Goal: Transaction & Acquisition: Purchase product/service

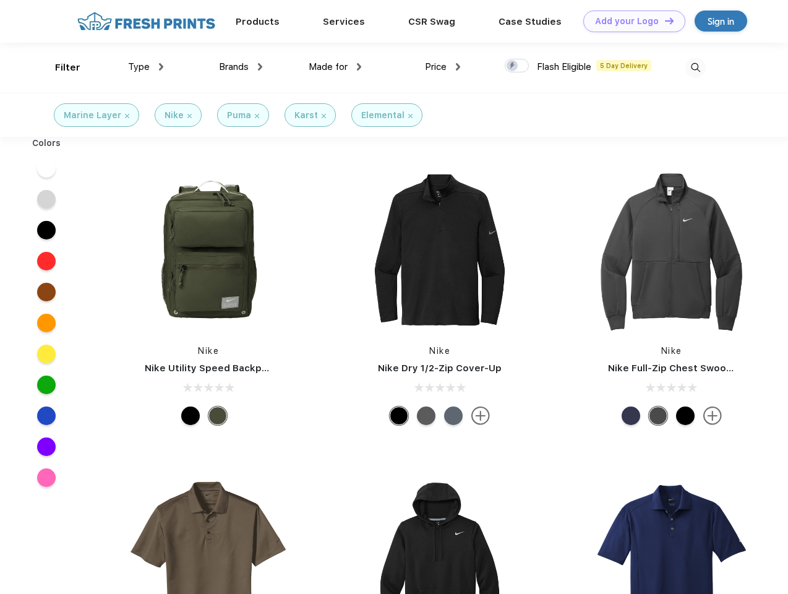
scroll to position [1, 0]
click at [630, 21] on link "Add your Logo Design Tool" at bounding box center [635, 22] width 102 height 22
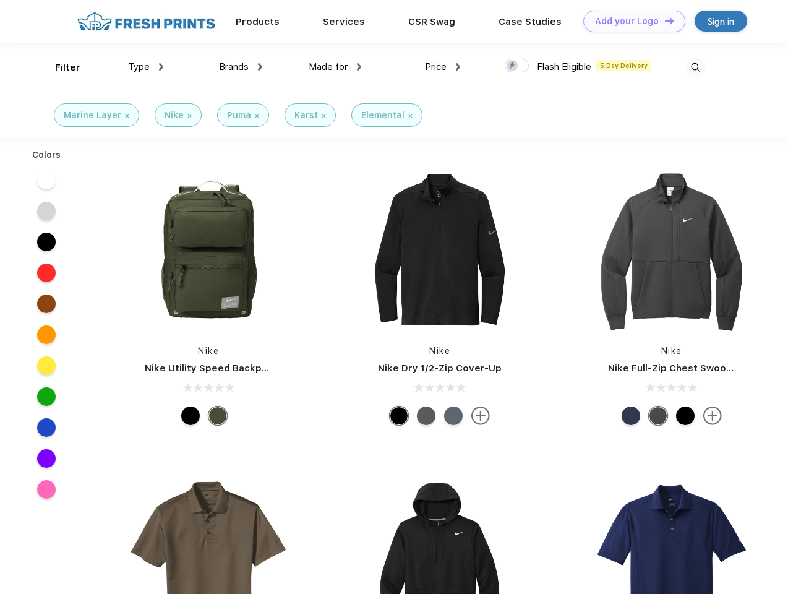
click at [0, 0] on div "Design Tool" at bounding box center [0, 0] width 0 height 0
click at [664, 20] on link "Add your Logo Design Tool" at bounding box center [635, 22] width 102 height 22
click at [59, 67] on div "Filter" at bounding box center [67, 68] width 25 height 14
click at [146, 67] on span "Type" at bounding box center [139, 66] width 22 height 11
click at [241, 67] on span "Brands" at bounding box center [234, 66] width 30 height 11
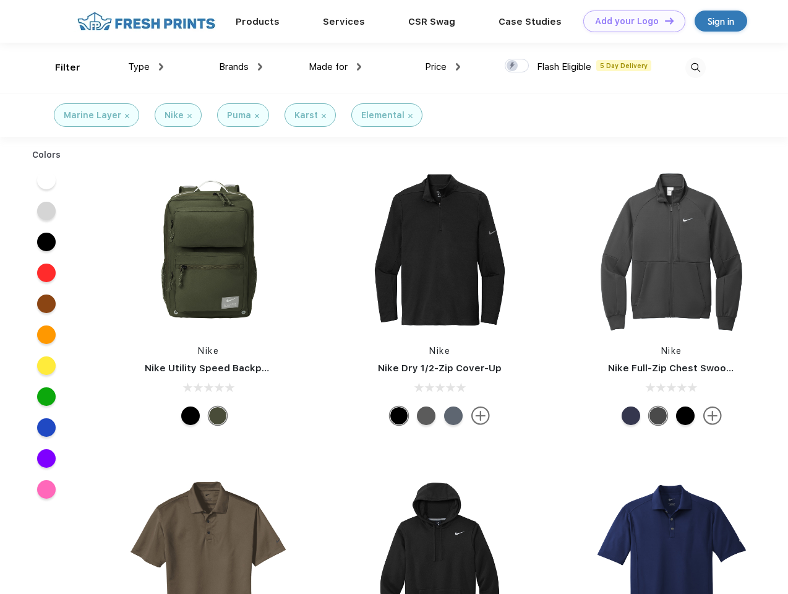
click at [335, 67] on span "Made for" at bounding box center [328, 66] width 39 height 11
click at [443, 67] on span "Price" at bounding box center [436, 66] width 22 height 11
click at [517, 66] on div at bounding box center [517, 66] width 24 height 14
click at [513, 66] on input "checkbox" at bounding box center [509, 62] width 8 height 8
click at [696, 67] on img at bounding box center [696, 68] width 20 height 20
